Goal: Transaction & Acquisition: Purchase product/service

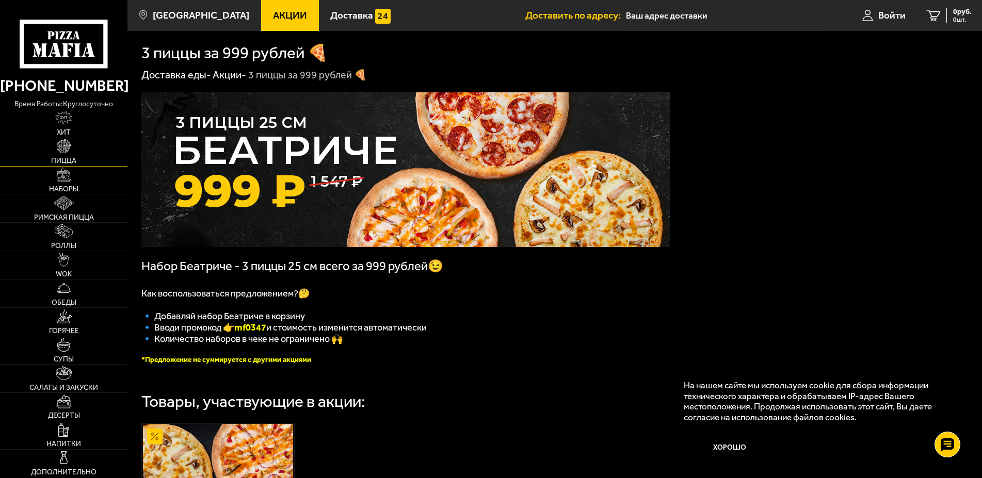
click at [60, 165] on span "Пицца" at bounding box center [63, 160] width 25 height 7
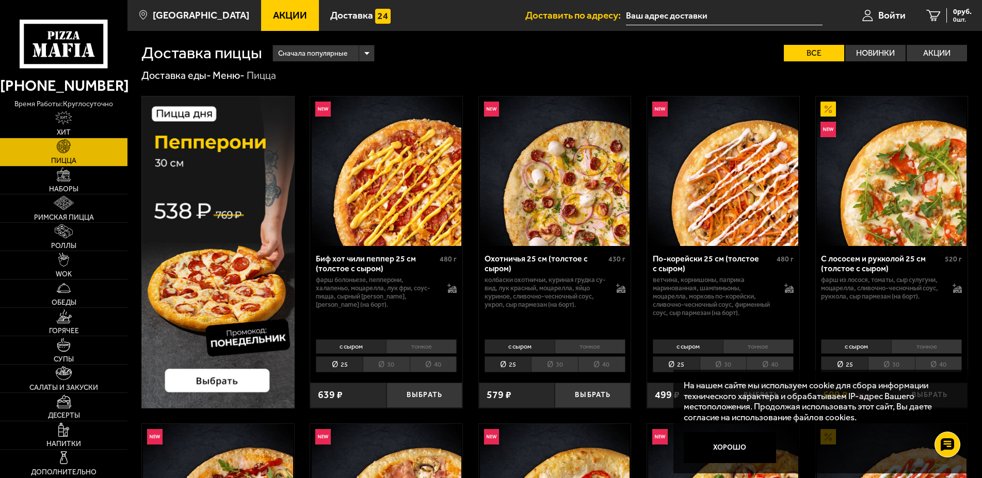
click at [415, 351] on li "тонкое" at bounding box center [421, 347] width 71 height 14
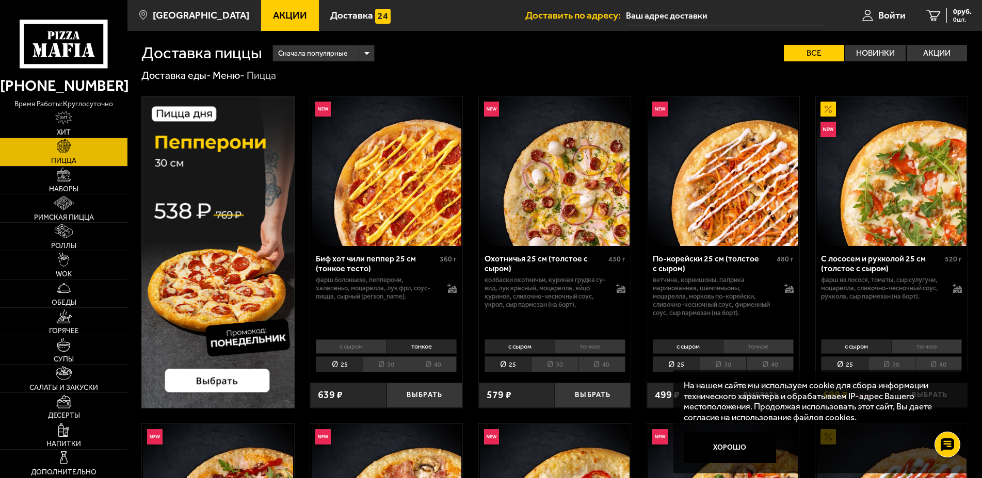
click at [402, 368] on li "30" at bounding box center [386, 365] width 47 height 16
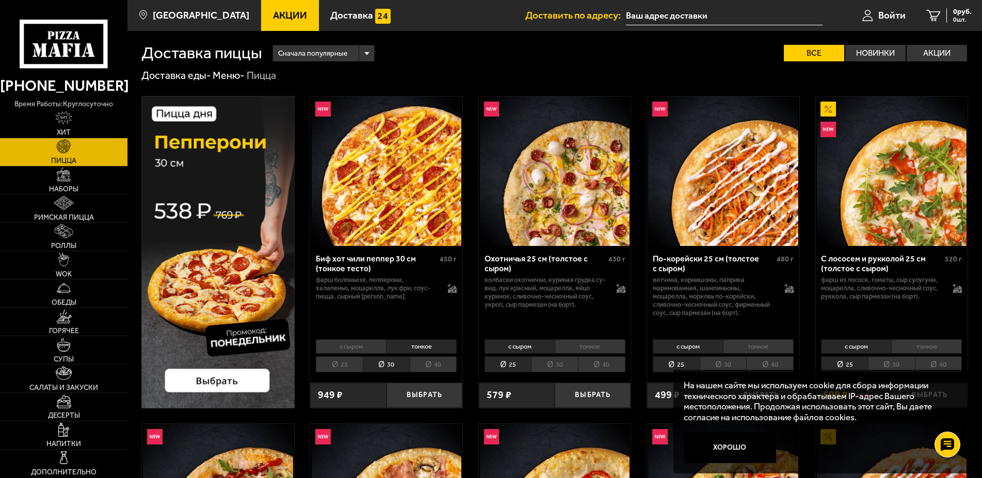
click at [275, 9] on link "Акции" at bounding box center [290, 15] width 58 height 31
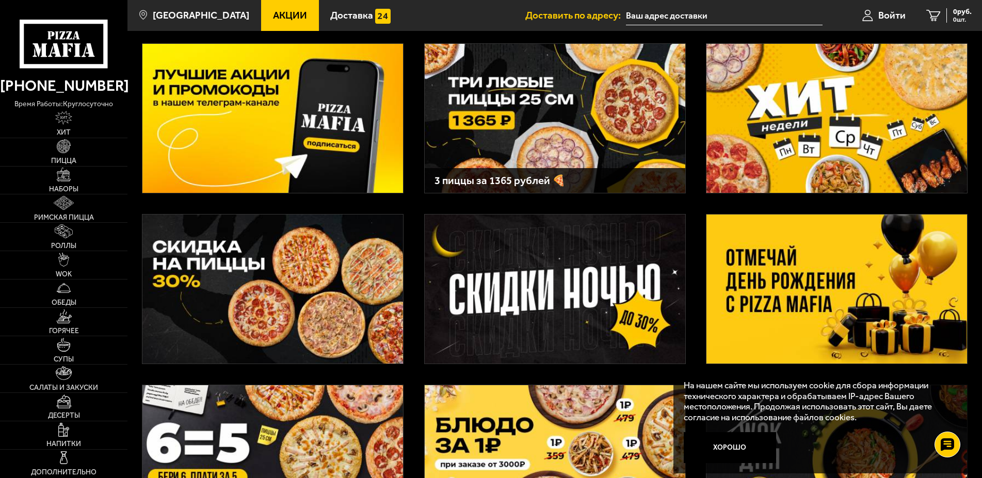
scroll to position [53, 0]
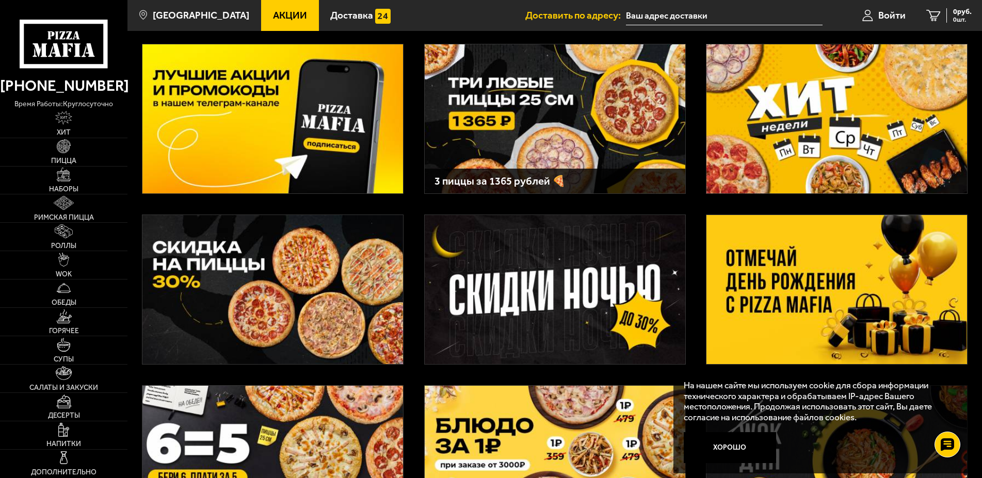
click at [785, 317] on img at bounding box center [837, 289] width 261 height 149
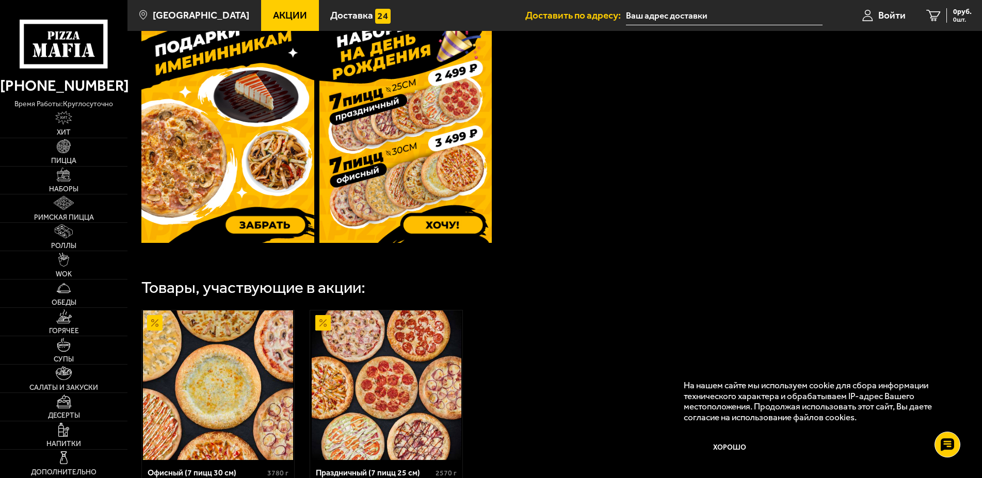
scroll to position [295, 0]
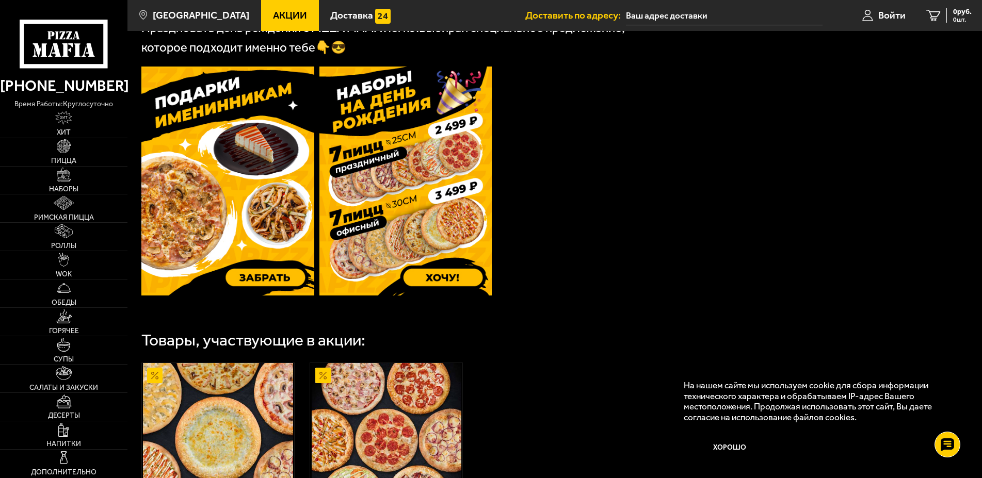
click at [386, 253] on img at bounding box center [405, 181] width 173 height 229
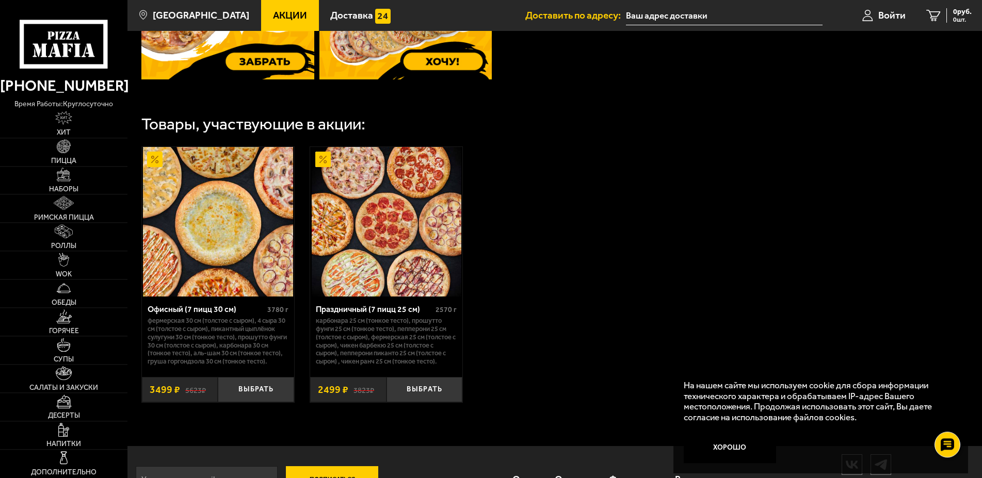
scroll to position [558, 0]
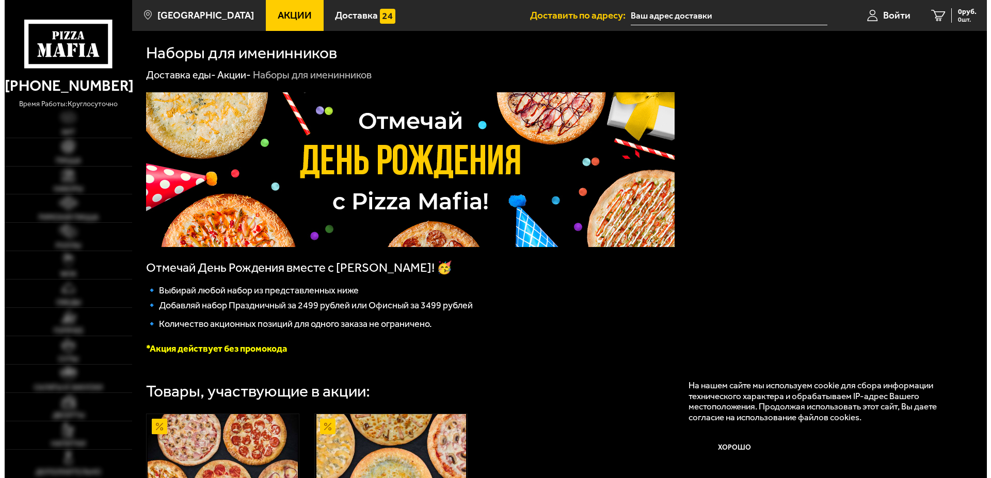
scroll to position [211, 0]
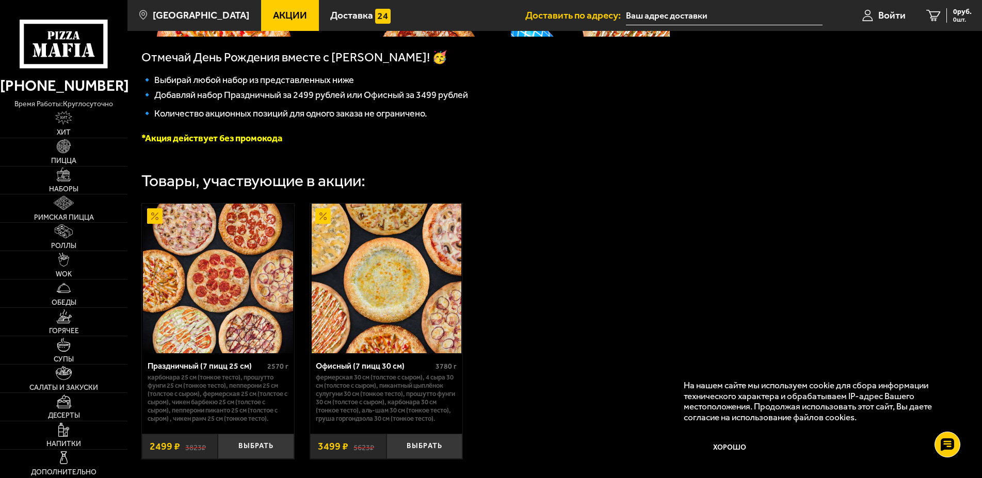
click at [404, 339] on img at bounding box center [387, 279] width 150 height 150
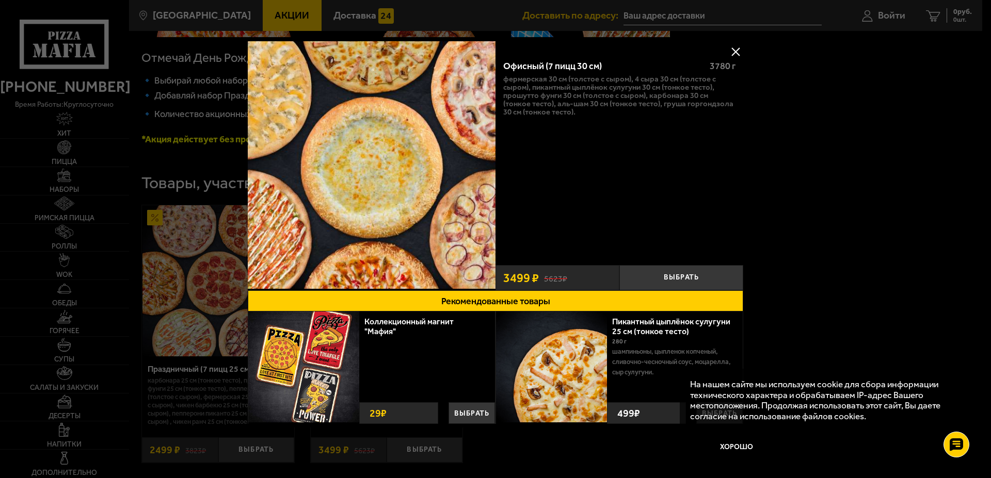
scroll to position [3, 0]
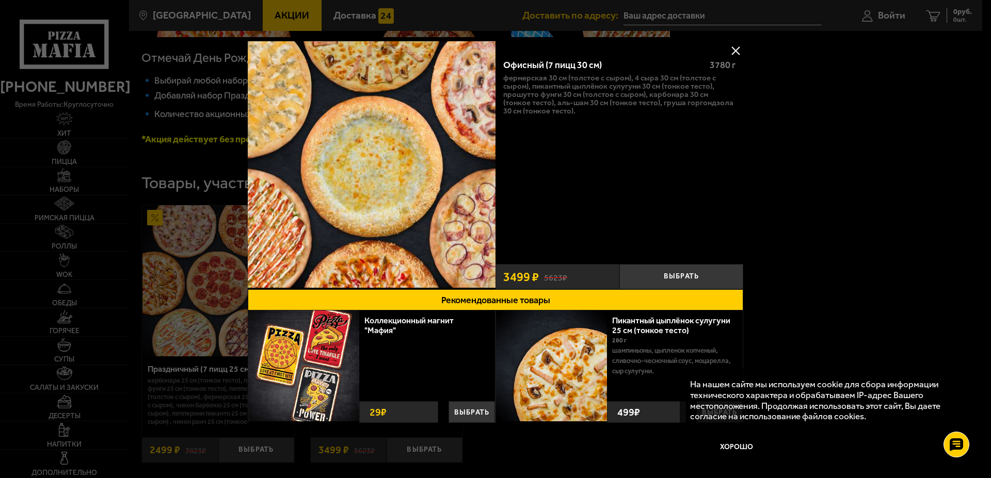
click at [418, 125] on img at bounding box center [372, 164] width 248 height 248
